Goal: Task Accomplishment & Management: Complete application form

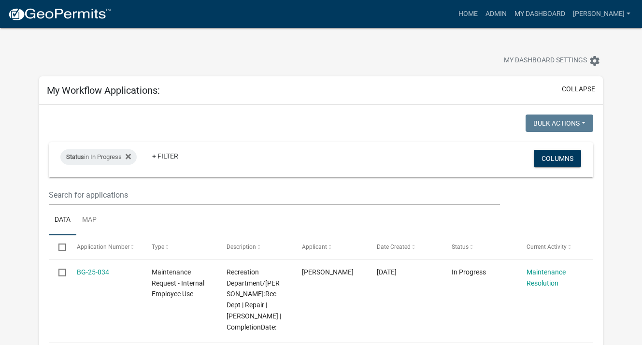
select select "3: 100"
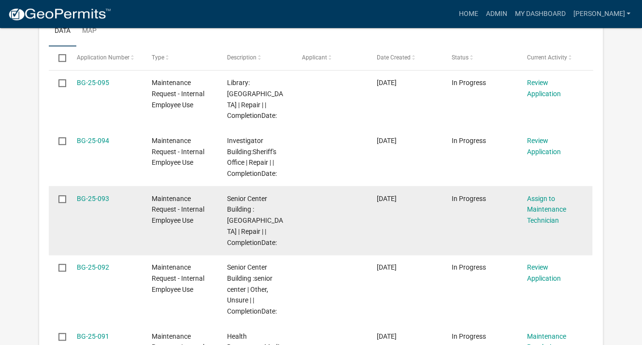
scroll to position [579, 0]
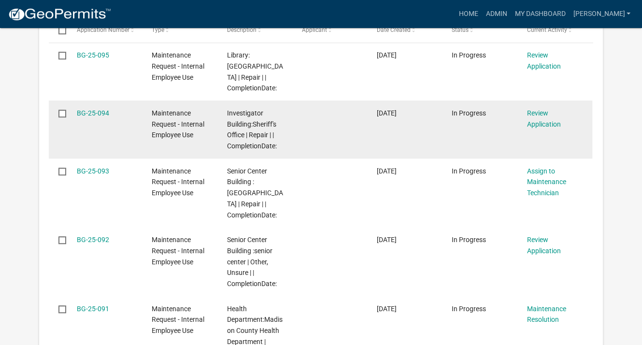
click at [457, 111] on span "In Progress" at bounding box center [468, 113] width 34 height 8
click at [530, 113] on link "Review Application" at bounding box center [543, 118] width 34 height 19
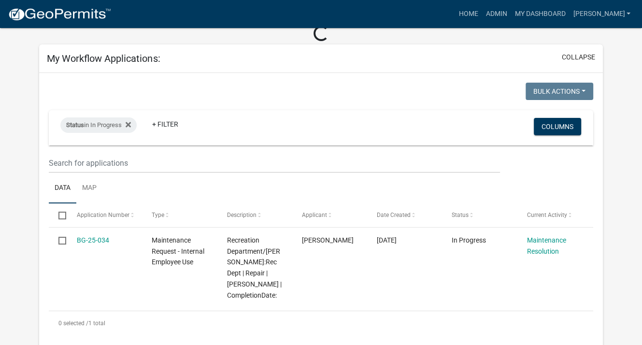
scroll to position [91, 0]
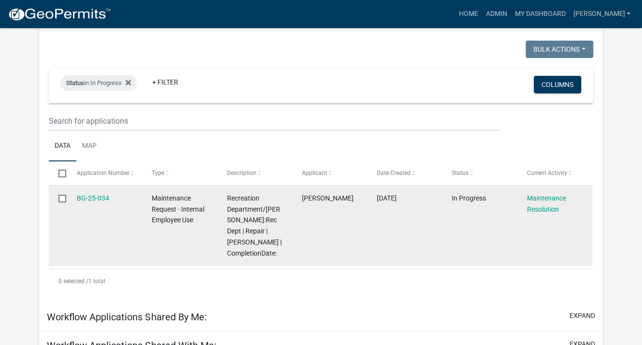
select select "3: 100"
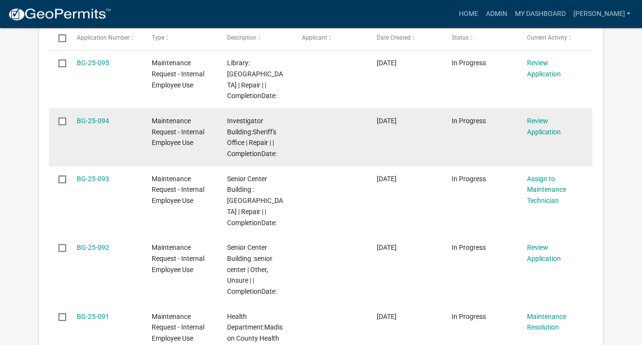
scroll to position [574, 0]
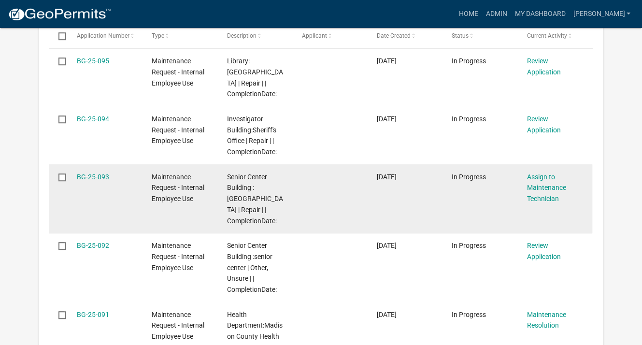
click at [350, 184] on datatable-body-cell at bounding box center [330, 198] width 75 height 69
click at [64, 178] on input "checkbox" at bounding box center [61, 176] width 6 height 6
checkbox input "true"
click at [295, 186] on datatable-body-cell at bounding box center [330, 198] width 75 height 69
drag, startPoint x: 490, startPoint y: 174, endPoint x: 503, endPoint y: 184, distance: 16.6
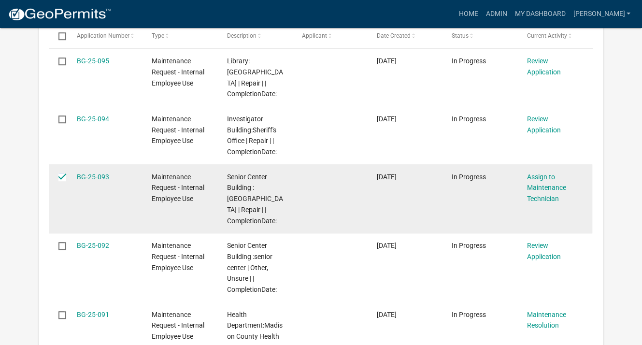
click at [490, 176] on div "In Progress" at bounding box center [479, 176] width 56 height 11
click at [530, 190] on link "Assign to Maintenance Technician" at bounding box center [545, 188] width 39 height 30
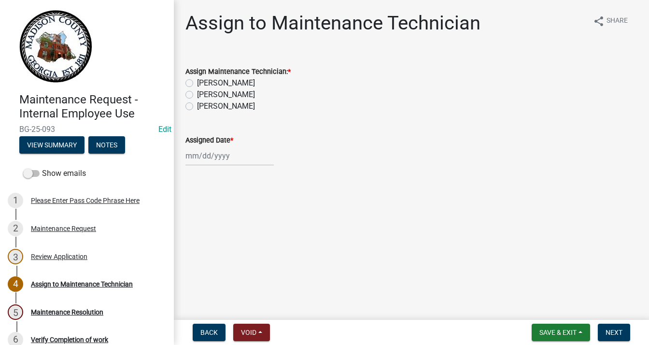
click at [197, 84] on label "[PERSON_NAME]" at bounding box center [226, 83] width 58 height 12
click at [197, 84] on input "[PERSON_NAME]" at bounding box center [200, 80] width 6 height 6
radio input "true"
click at [194, 157] on div at bounding box center [229, 156] width 88 height 20
select select "9"
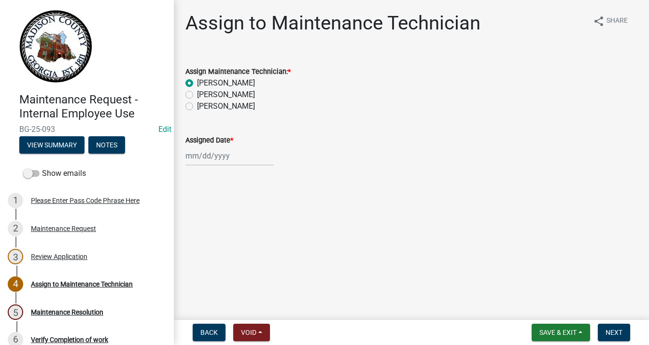
select select "2025"
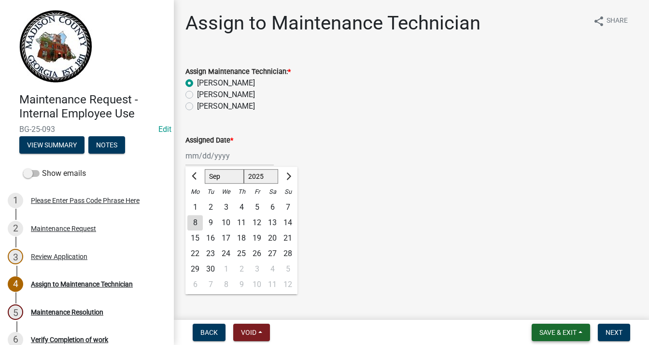
click at [566, 333] on span "Save & Exit" at bounding box center [557, 332] width 37 height 8
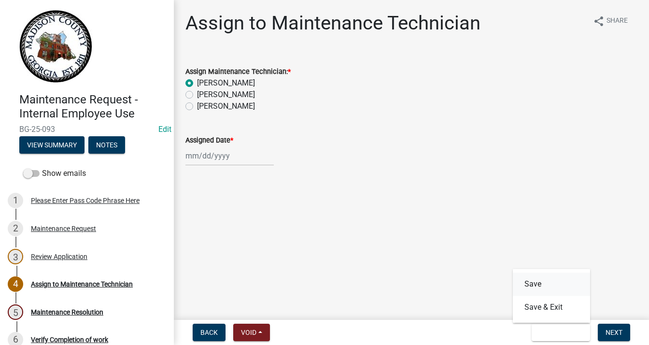
drag, startPoint x: 557, startPoint y: 284, endPoint x: 648, endPoint y: 284, distance: 91.3
click at [641, 284] on wm-app "Maintenance Request - Internal Employee Use BG-25-093 Edit View Summary Notes S…" at bounding box center [324, 172] width 649 height 345
click at [617, 331] on span "Next" at bounding box center [613, 332] width 17 height 8
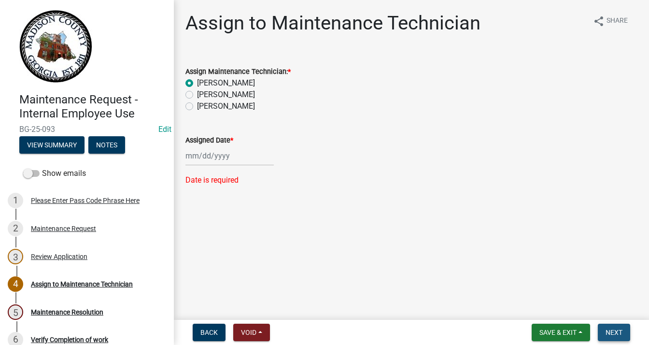
click at [618, 330] on span "Next" at bounding box center [613, 332] width 17 height 8
select select "9"
select select "2025"
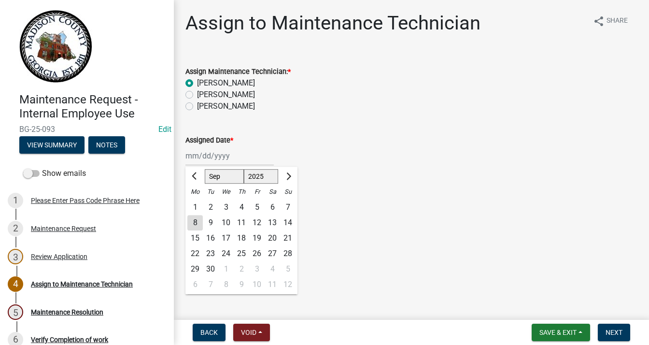
click at [193, 157] on div "[PERSON_NAME] Feb Mar Apr [PERSON_NAME][DATE] Oct Nov [DATE] 1526 1527 1528 152…" at bounding box center [229, 156] width 88 height 20
click at [261, 209] on div "5" at bounding box center [256, 206] width 15 height 15
type input "[DATE]"
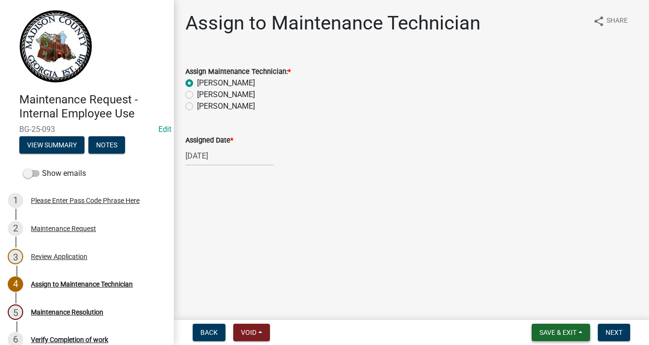
click at [568, 336] on button "Save & Exit" at bounding box center [561, 331] width 58 height 17
click at [544, 288] on button "Save" at bounding box center [551, 283] width 77 height 23
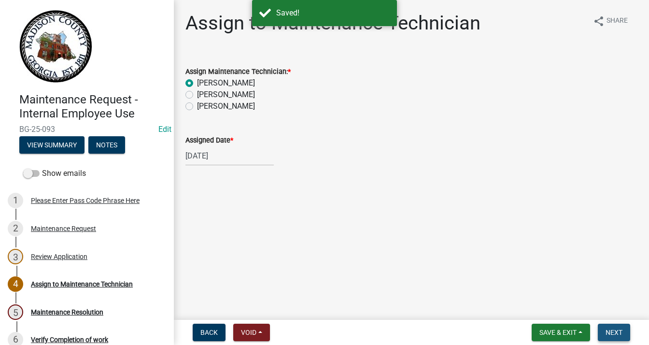
click at [614, 327] on button "Next" at bounding box center [614, 331] width 32 height 17
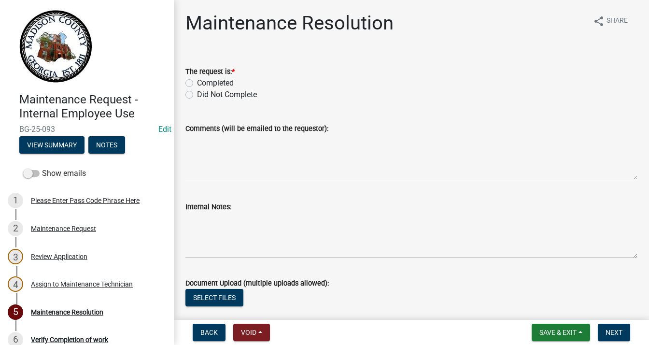
click at [194, 82] on div "Completed" at bounding box center [411, 83] width 452 height 12
click at [197, 82] on label "Completed" at bounding box center [215, 83] width 37 height 12
click at [197, 82] on input "Completed" at bounding box center [200, 80] width 6 height 6
radio input "true"
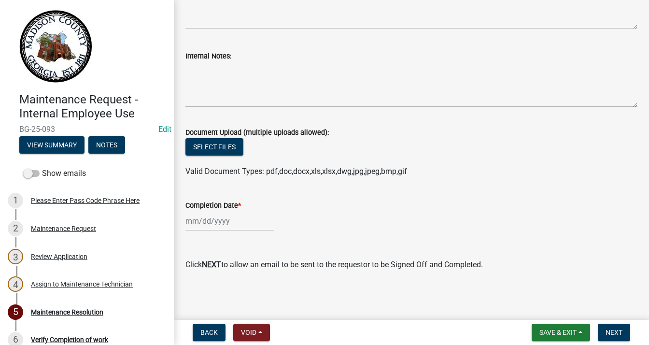
scroll to position [151, 0]
click at [218, 215] on div at bounding box center [229, 221] width 88 height 20
select select "9"
select select "2025"
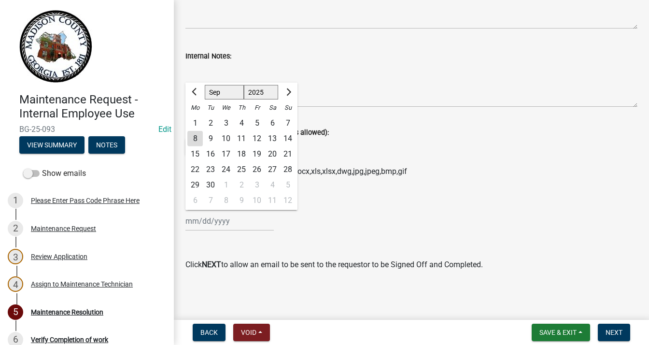
drag, startPoint x: 257, startPoint y: 119, endPoint x: 257, endPoint y: 128, distance: 8.7
click at [257, 120] on div "5" at bounding box center [256, 122] width 15 height 15
type input "[DATE]"
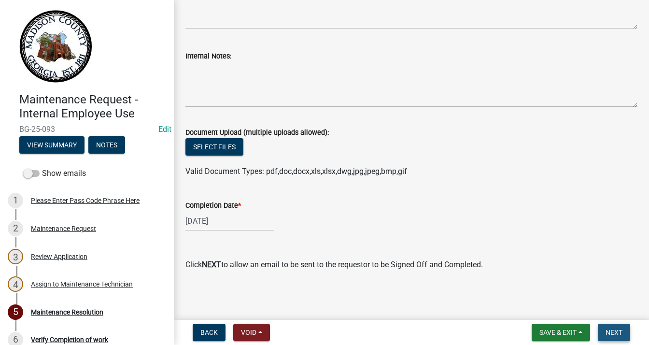
click at [606, 329] on span "Next" at bounding box center [613, 332] width 17 height 8
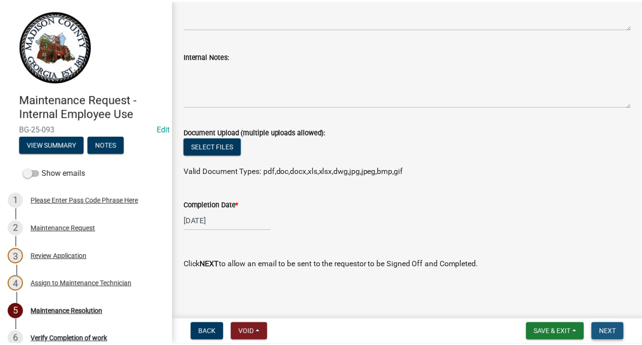
scroll to position [0, 0]
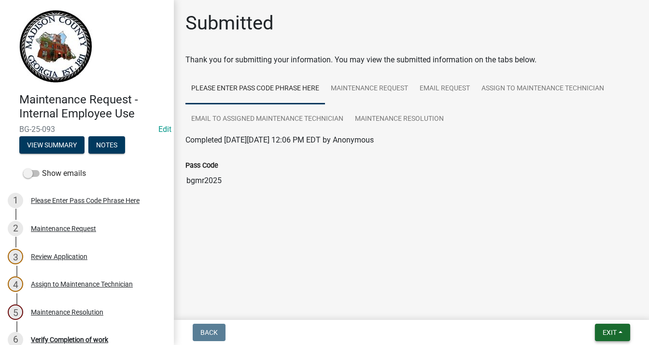
click at [614, 329] on span "Exit" at bounding box center [610, 332] width 14 height 8
click at [602, 301] on button "Save & Exit" at bounding box center [591, 306] width 77 height 23
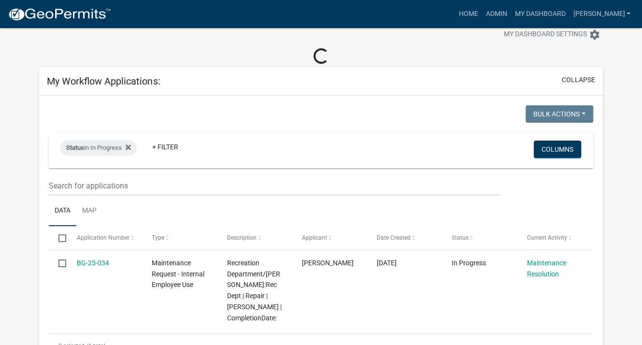
scroll to position [48, 0]
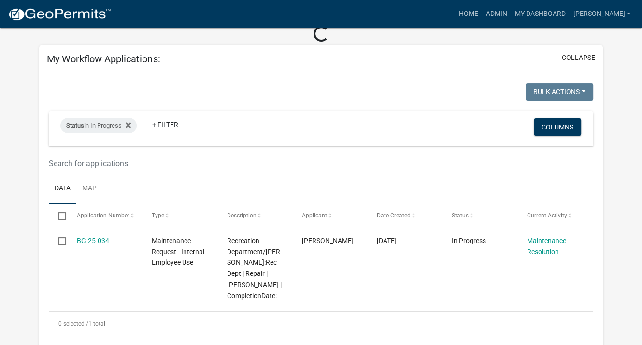
select select "3: 100"
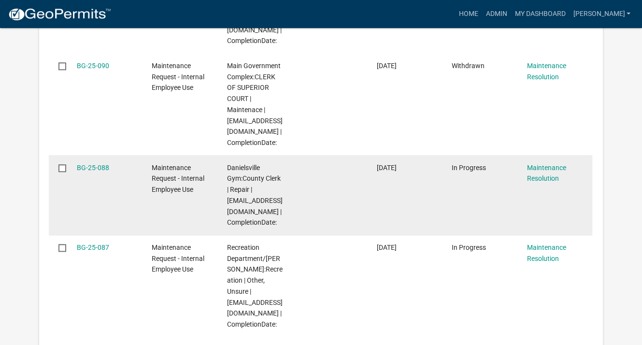
scroll to position [869, 0]
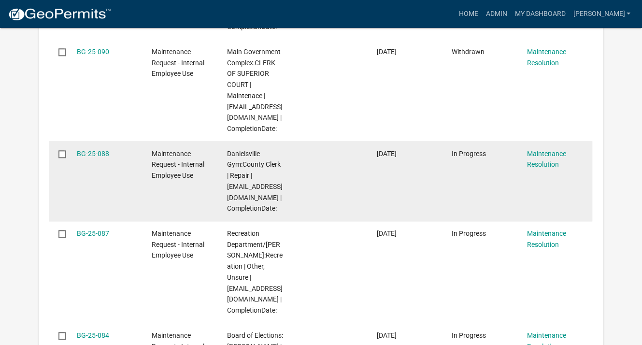
click at [312, 168] on datatable-body-cell at bounding box center [330, 181] width 75 height 80
click at [551, 158] on div "Maintenance Resolution" at bounding box center [554, 159] width 56 height 22
click at [547, 163] on link "Maintenance Resolution" at bounding box center [545, 159] width 39 height 19
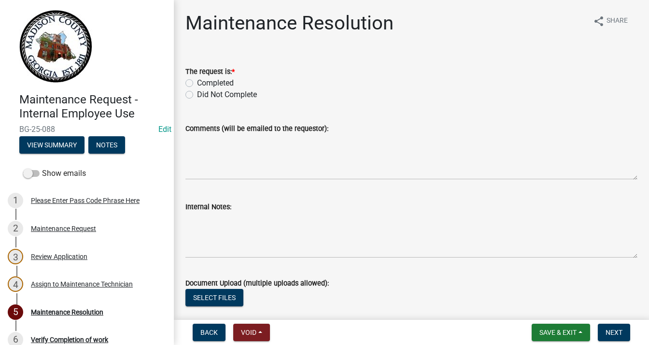
click at [228, 332] on form "Back Void Withdraw Lock Expire Void" at bounding box center [231, 331] width 85 height 17
click at [61, 234] on div "2 Maintenance Request" at bounding box center [83, 228] width 151 height 15
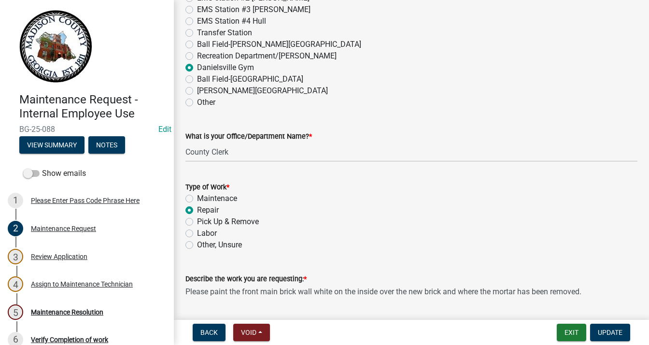
scroll to position [687, 0]
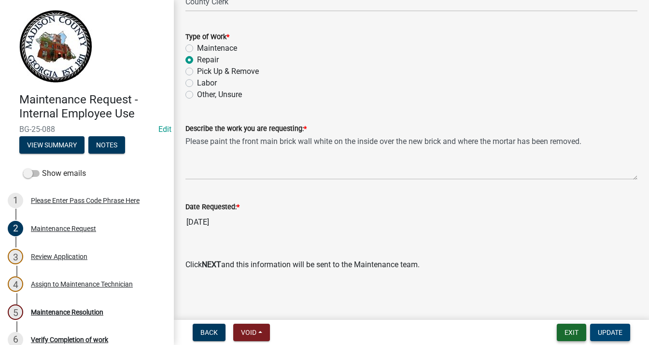
drag, startPoint x: 569, startPoint y: 334, endPoint x: 600, endPoint y: 334, distance: 31.4
click at [600, 334] on form "Exit Update" at bounding box center [595, 331] width 77 height 17
click at [602, 331] on span "Update" at bounding box center [610, 332] width 25 height 8
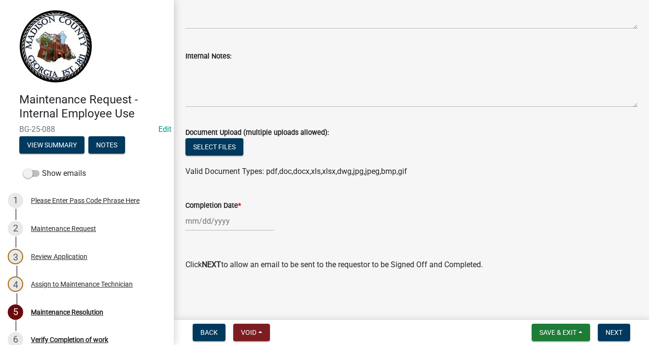
scroll to position [151, 0]
